Goal: Information Seeking & Learning: Learn about a topic

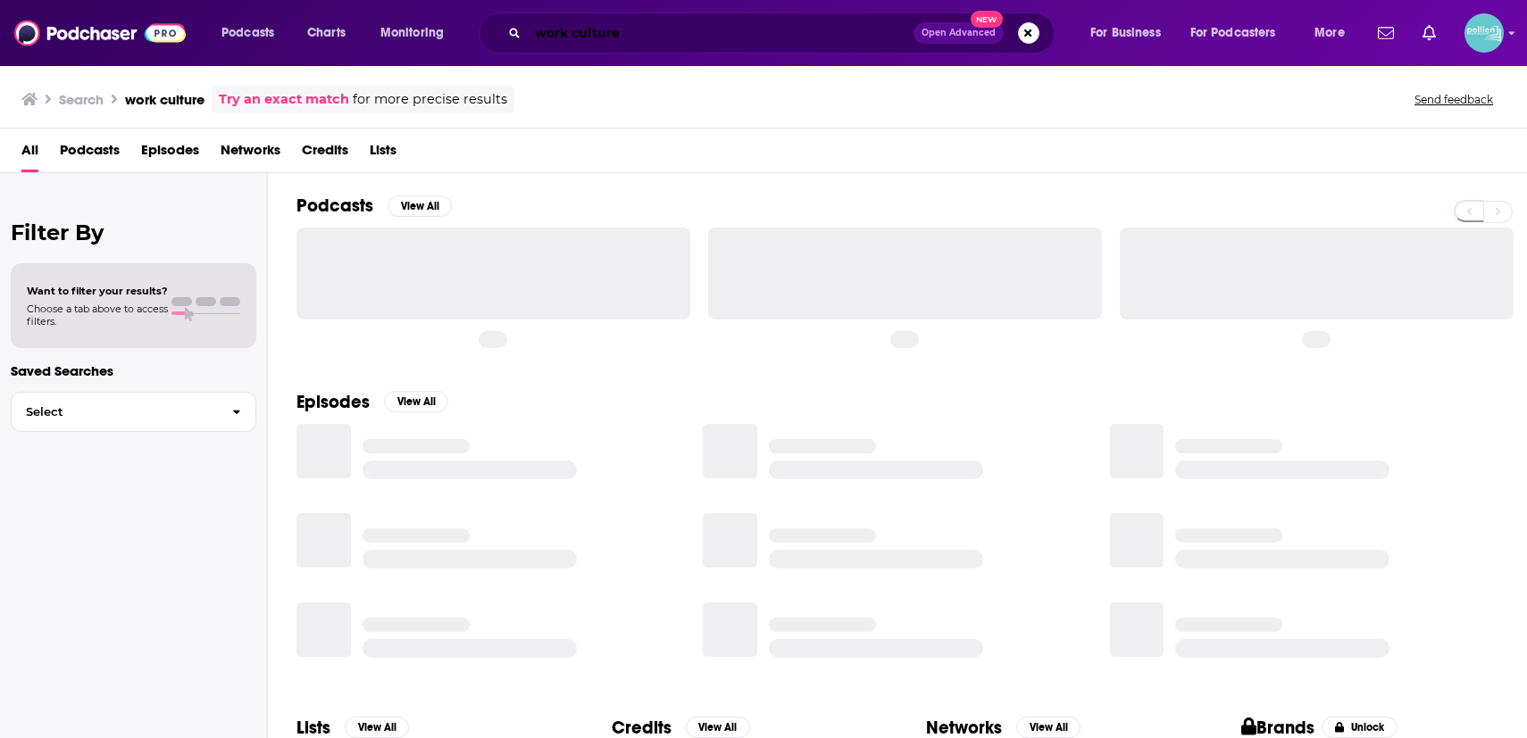
click at [743, 44] on input "work culture" at bounding box center [721, 33] width 386 height 29
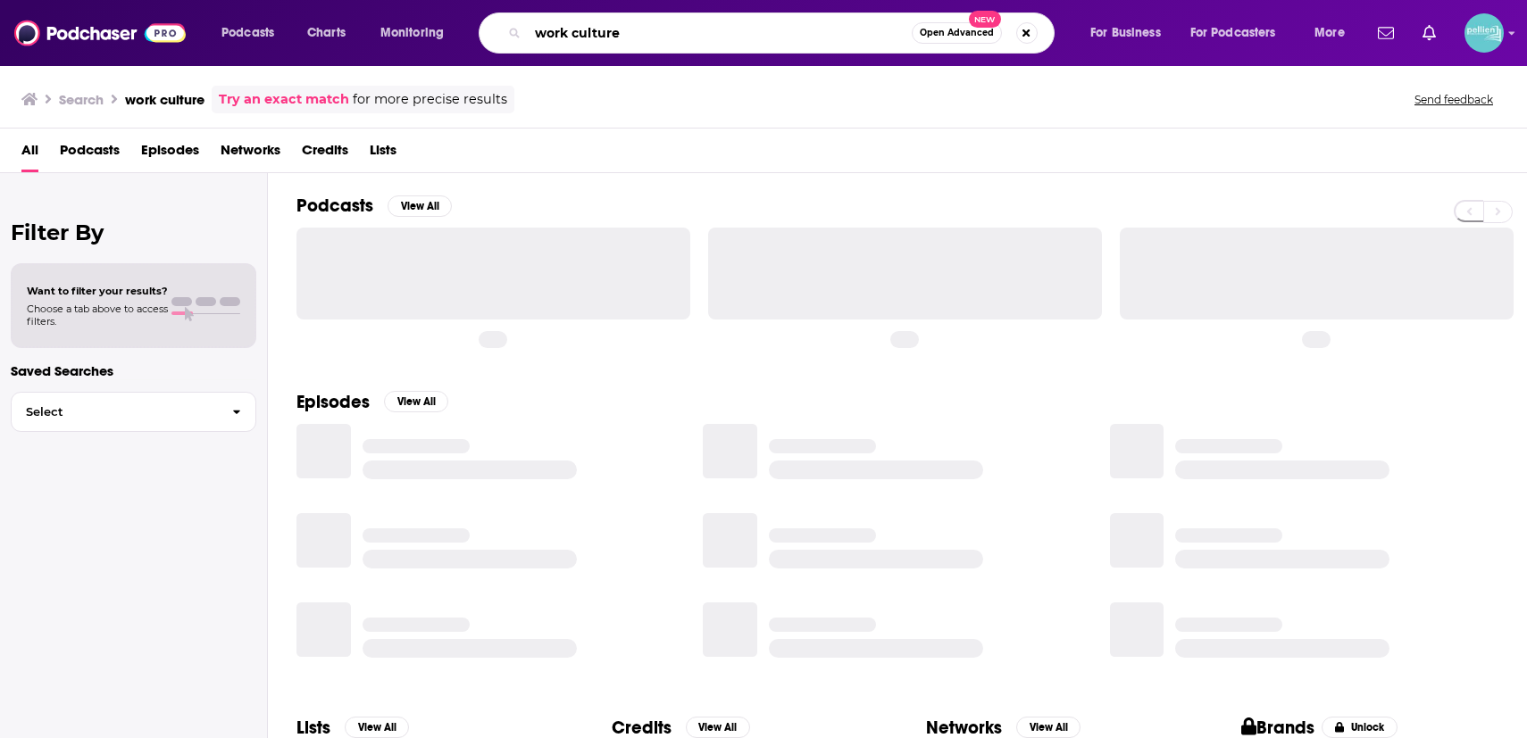
click at [743, 44] on input "work culture" at bounding box center [720, 33] width 384 height 29
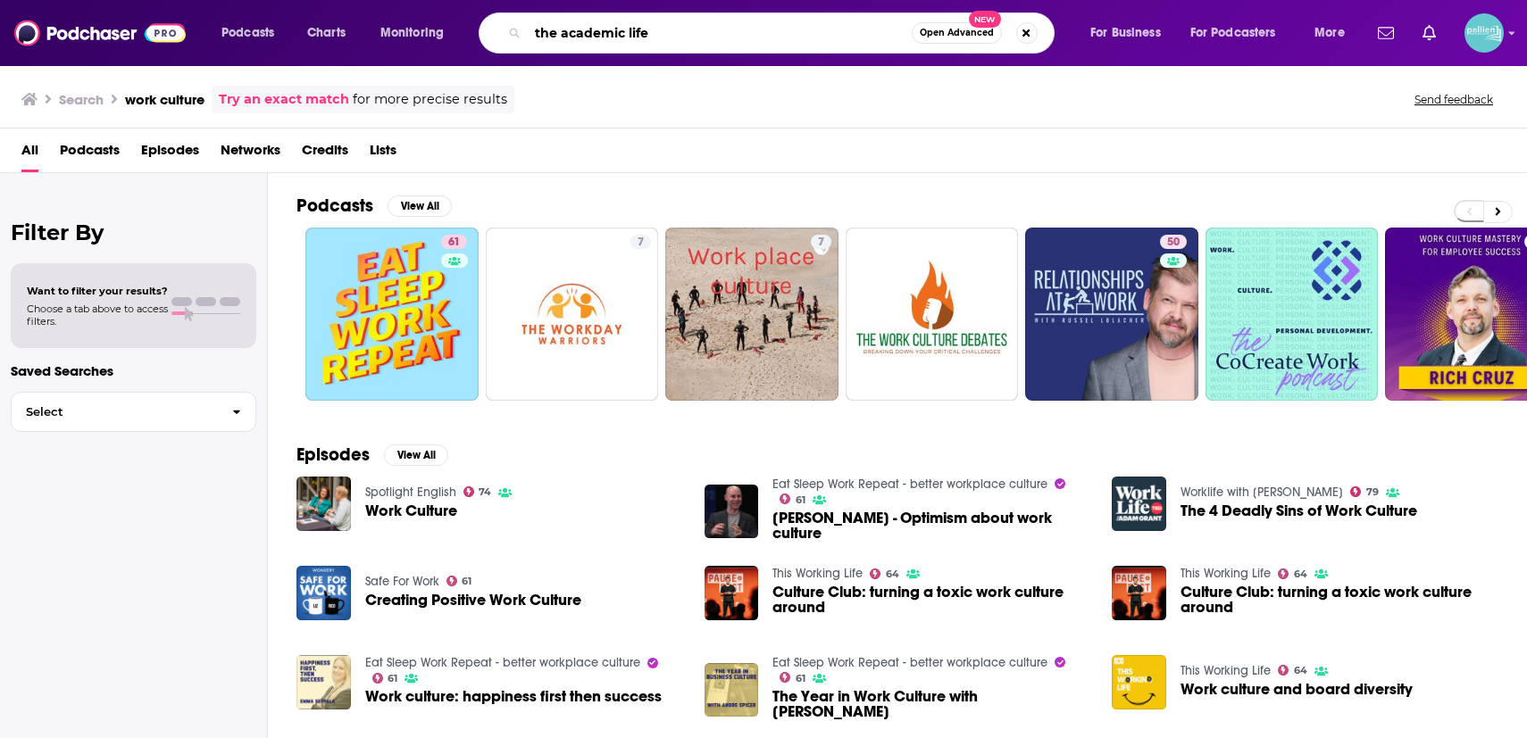
type input "the academic life"
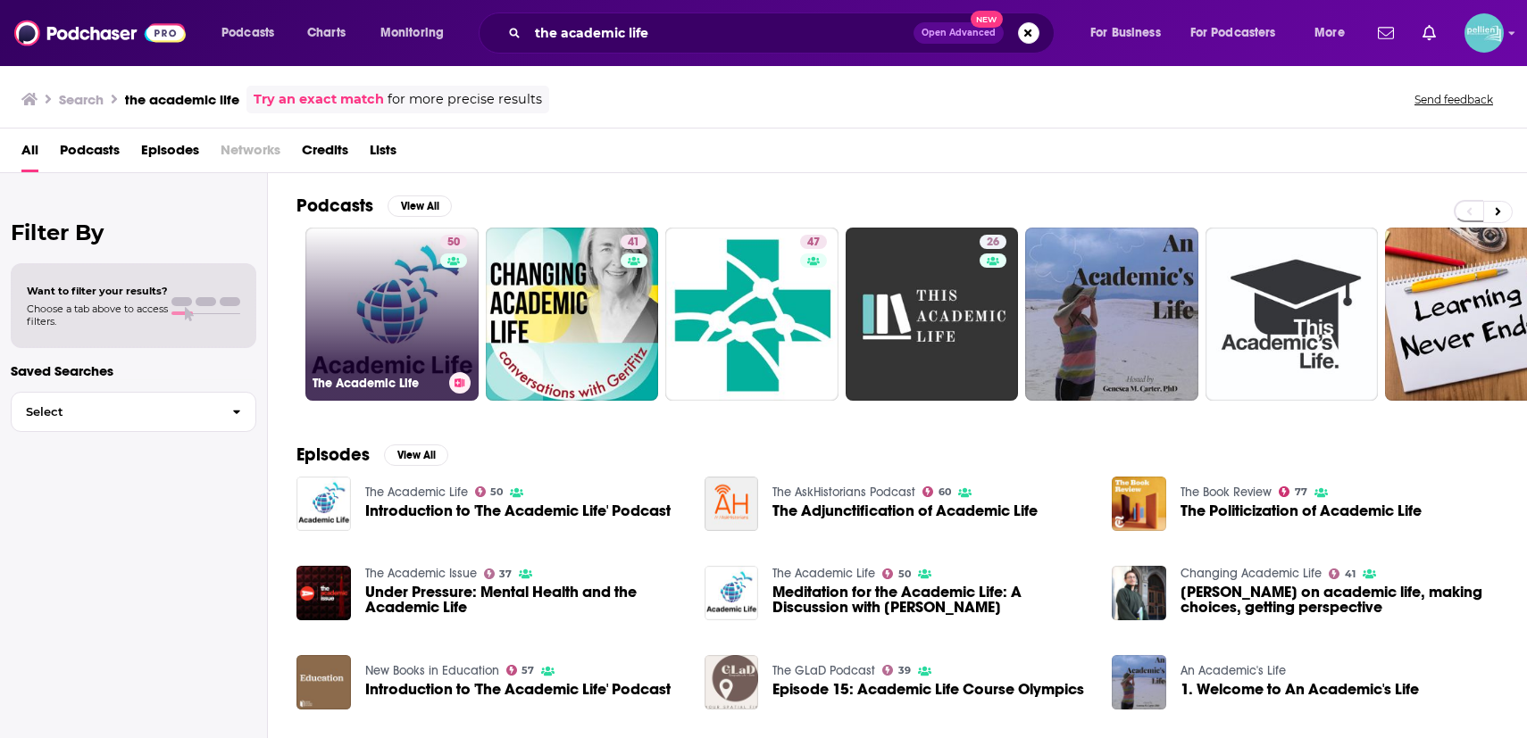
click at [393, 301] on link "50 The Academic Life" at bounding box center [391, 314] width 173 height 173
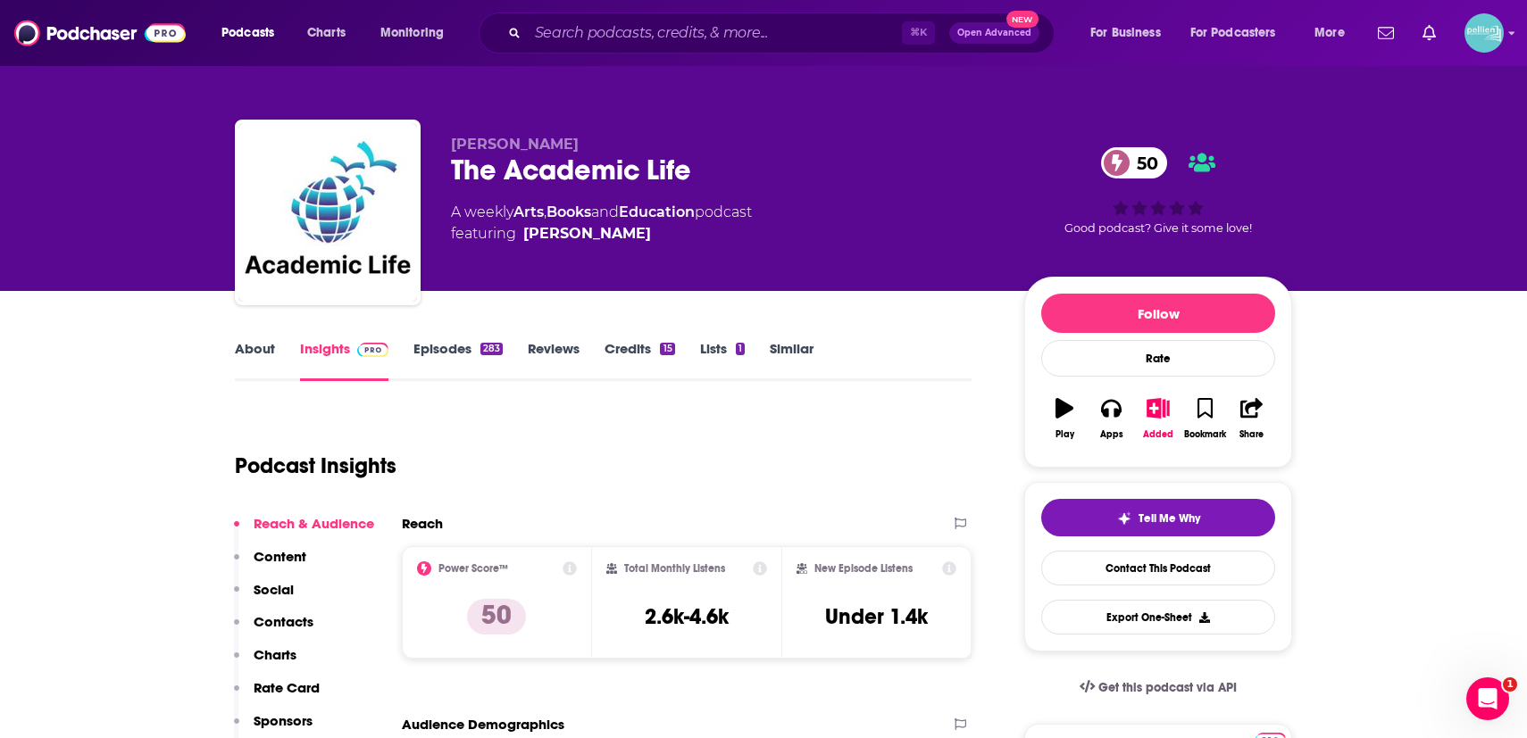
click at [244, 350] on link "About" at bounding box center [255, 360] width 40 height 41
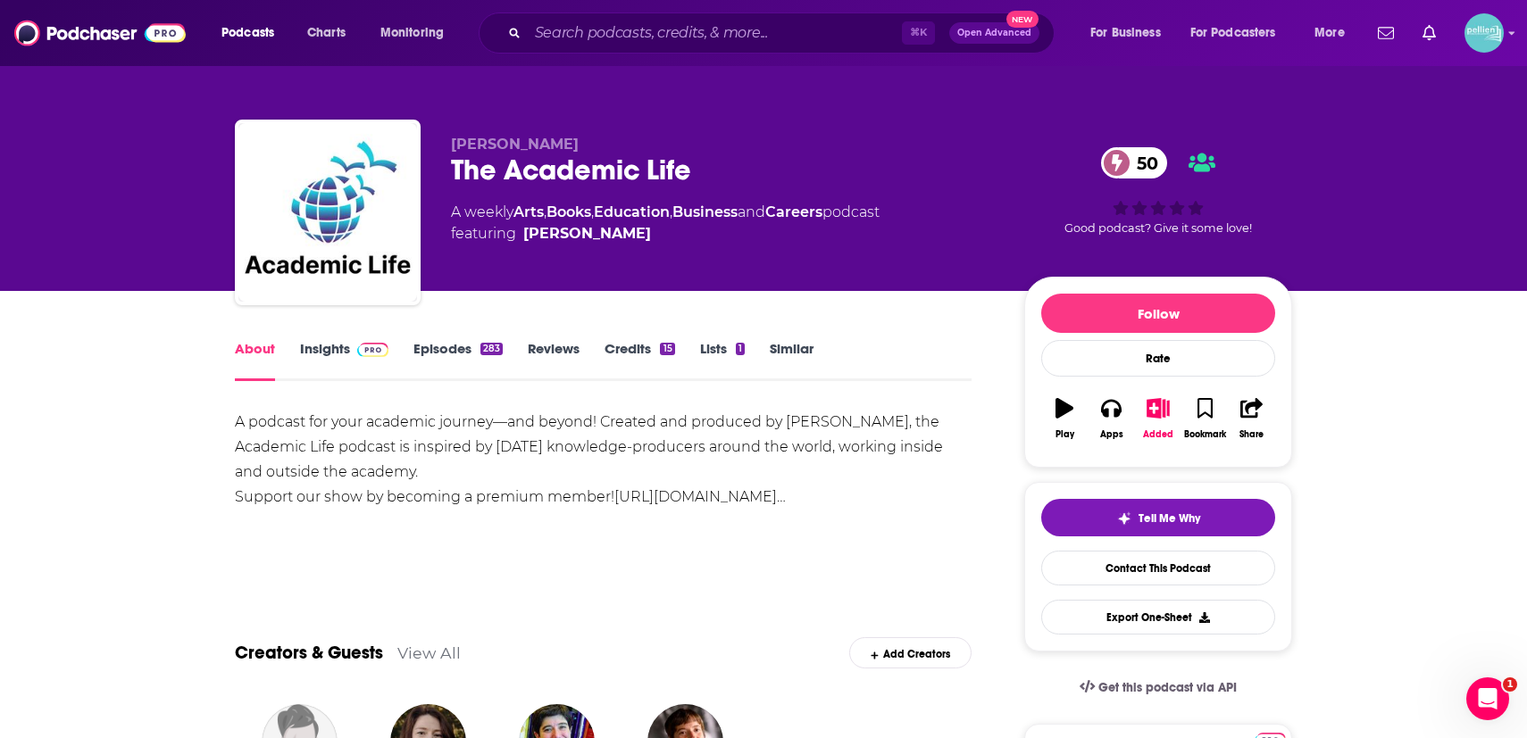
drag, startPoint x: 249, startPoint y: 422, endPoint x: 649, endPoint y: 526, distance: 413.2
click at [649, 510] on div "A podcast for your academic journey—and beyond! Created and produced by [PERSON…" at bounding box center [603, 460] width 737 height 100
click at [614, 505] on link "[URL][DOMAIN_NAME]…" at bounding box center [699, 496] width 171 height 17
click at [325, 463] on div "A podcast for your academic journey—and beyond! Created and produced by [PERSON…" at bounding box center [603, 460] width 737 height 100
drag, startPoint x: 428, startPoint y: 469, endPoint x: 228, endPoint y: 425, distance: 204.7
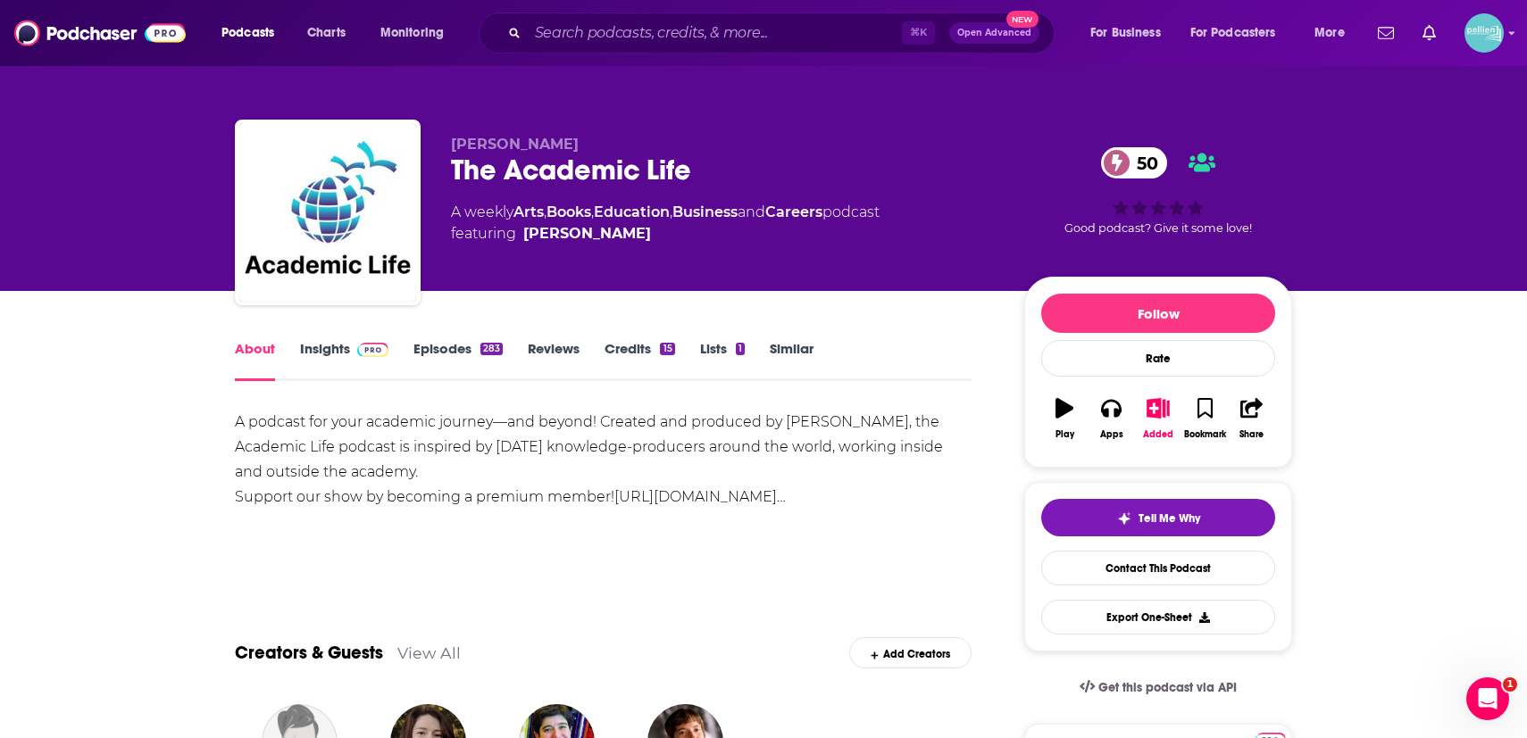
copy div "A podcast for your academic journey—and beyond! Created and produced by [PERSON…"
click at [327, 340] on link "Insights" at bounding box center [344, 360] width 88 height 41
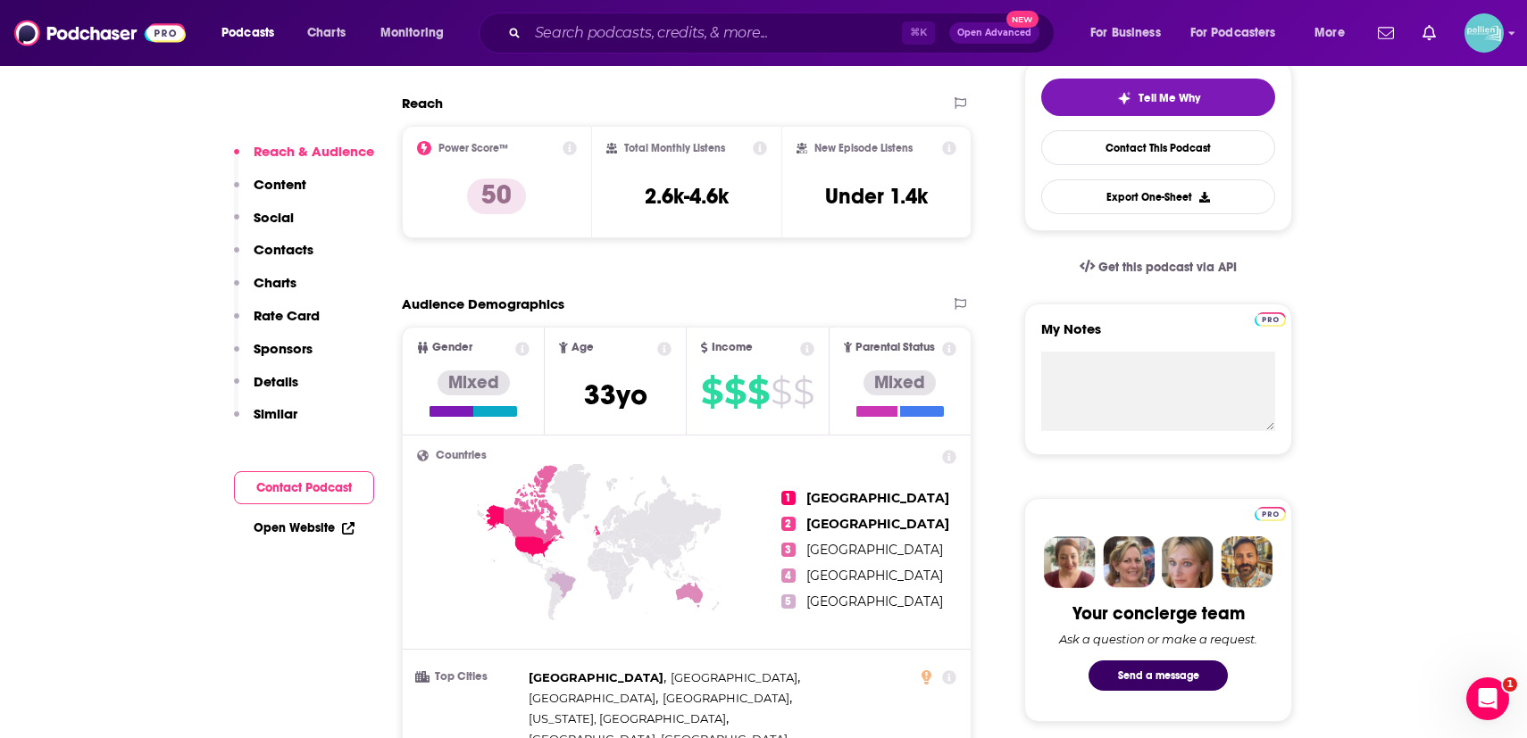
scroll to position [695, 0]
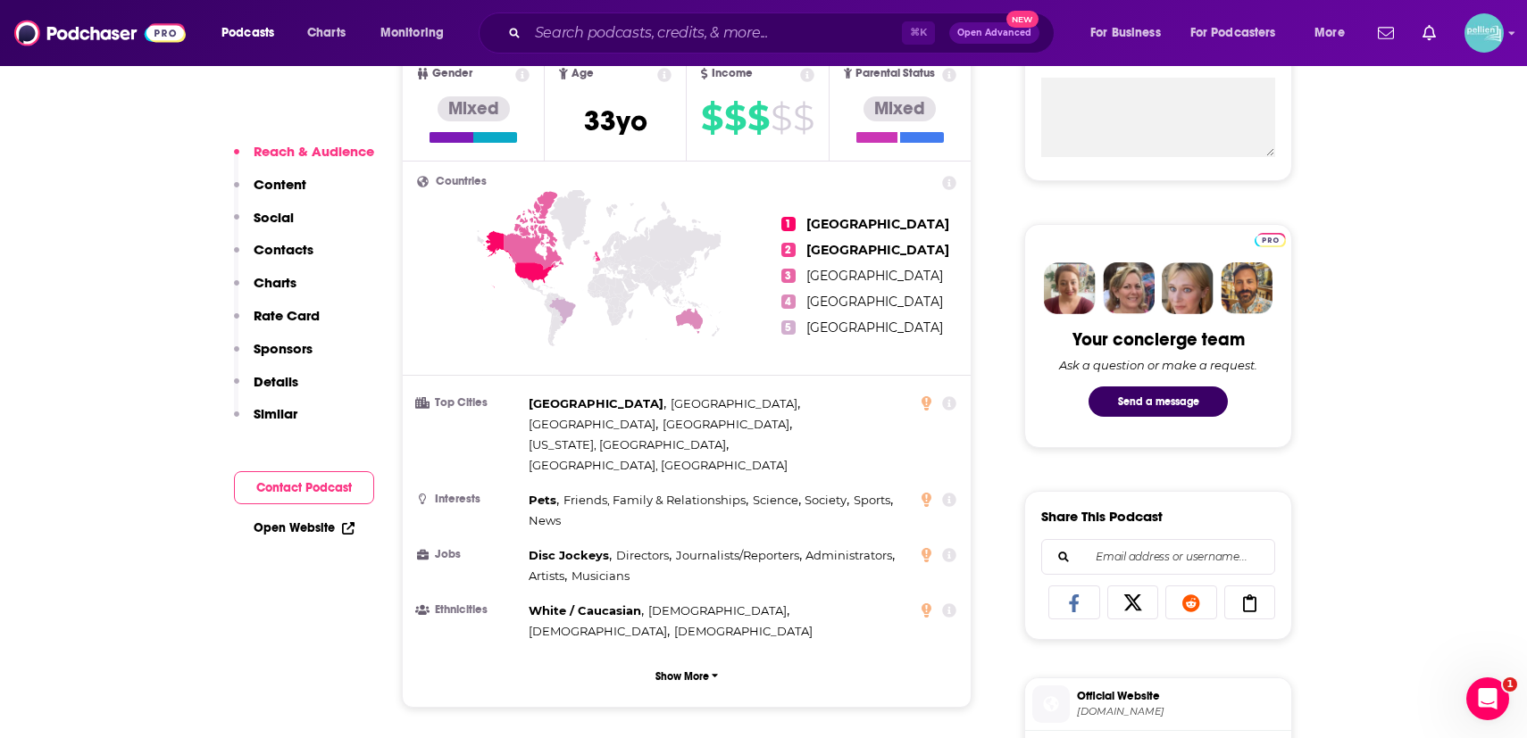
click at [316, 527] on link "Open Website" at bounding box center [304, 528] width 101 height 15
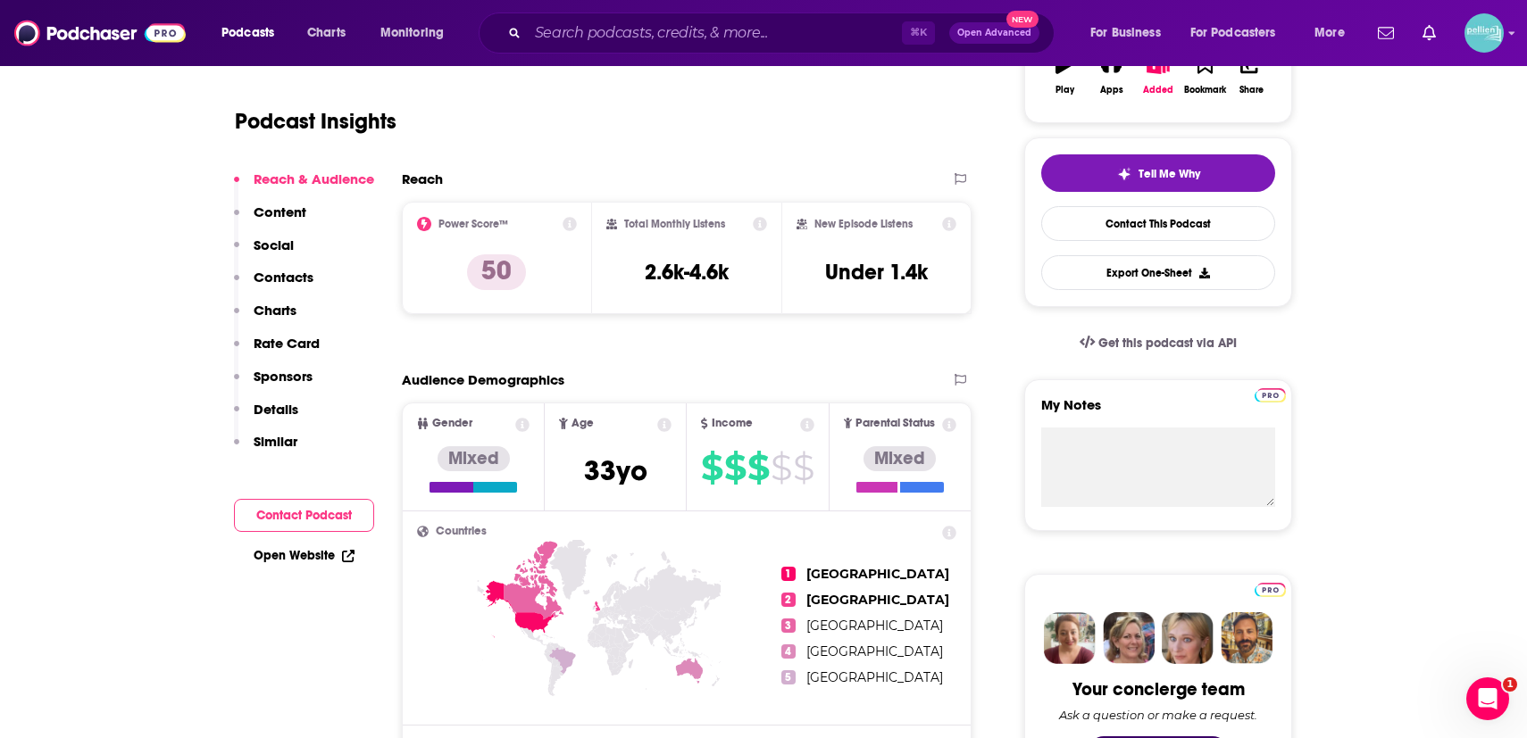
scroll to position [267, 0]
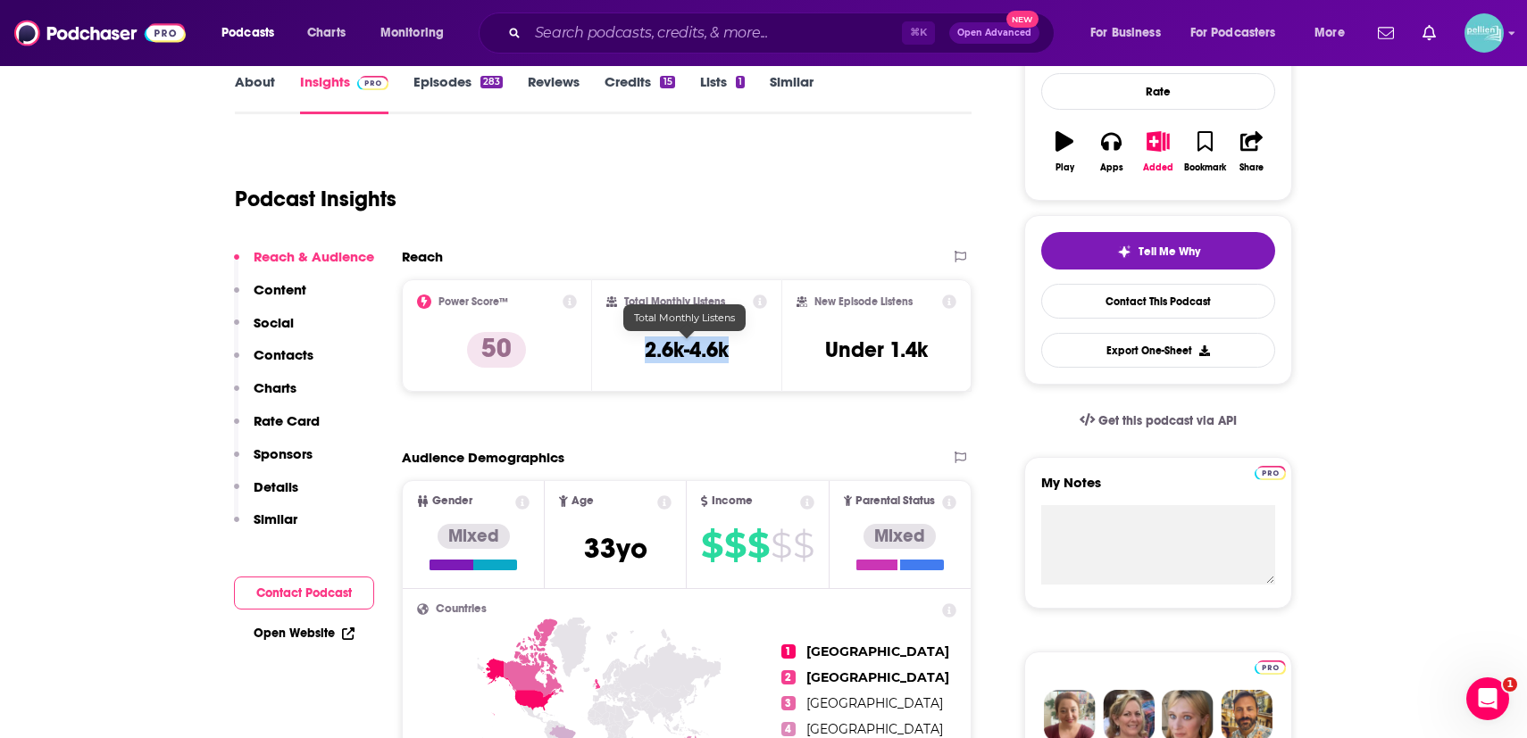
drag, startPoint x: 720, startPoint y: 346, endPoint x: 620, endPoint y: 346, distance: 100.0
click at [620, 346] on div "Total Monthly Listens 2.6k-4.6k" at bounding box center [687, 336] width 162 height 82
copy h3 "2.6k-4.6k"
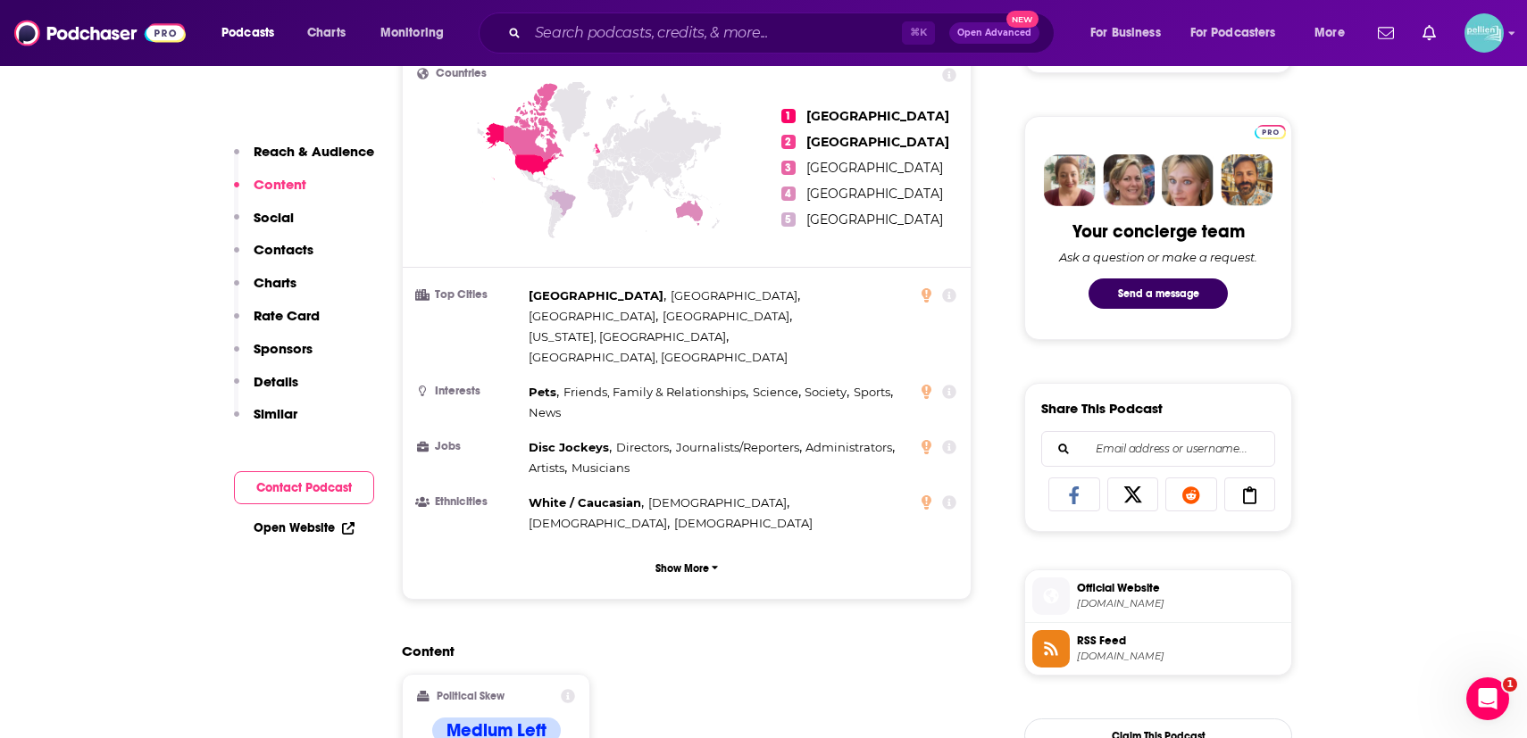
scroll to position [503, 0]
